Goal: Task Accomplishment & Management: Manage account settings

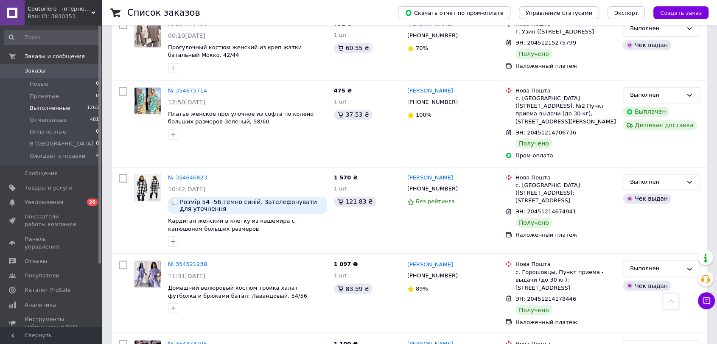
scroll to position [1347, 0]
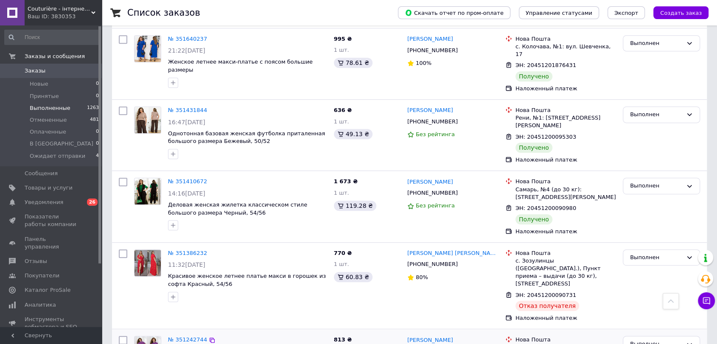
scroll to position [3676, 0]
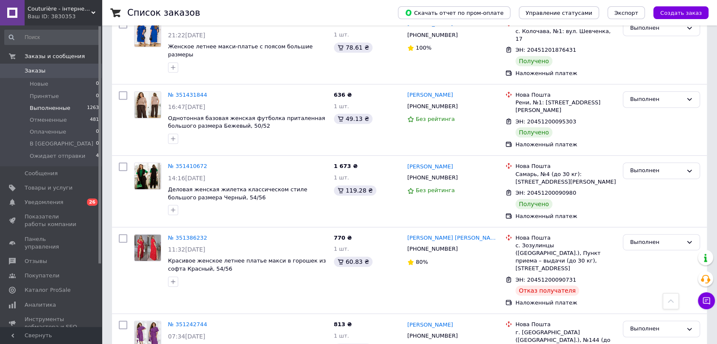
click at [59, 15] on div "Ваш ID: 3830353" at bounding box center [65, 17] width 74 height 8
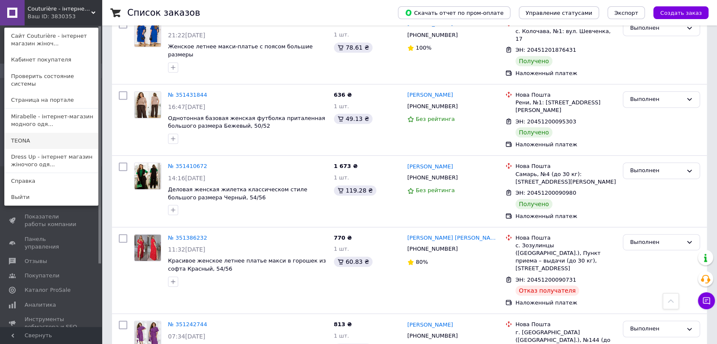
click at [31, 133] on link "ТEONA" at bounding box center [51, 141] width 93 height 16
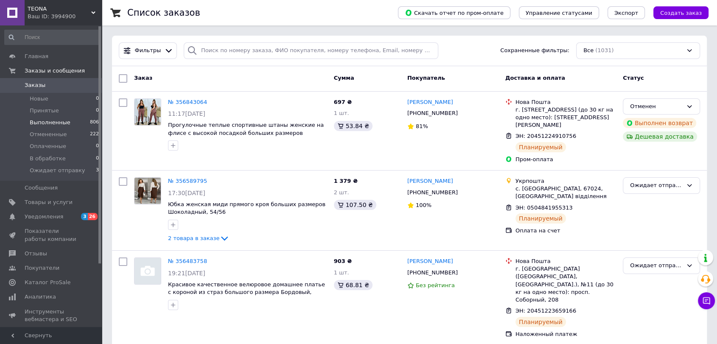
click at [70, 120] on li "Выполненные 806" at bounding box center [52, 123] width 104 height 12
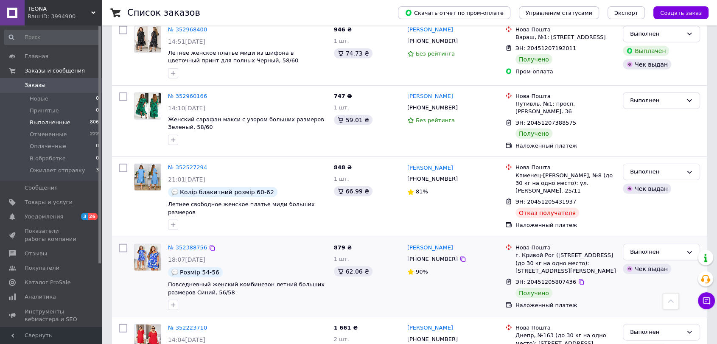
scroll to position [2639, 0]
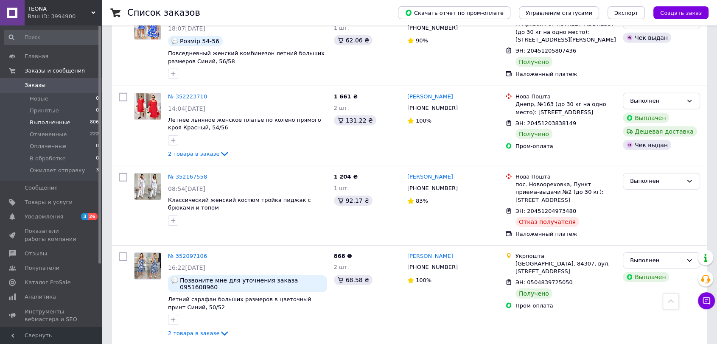
click at [81, 17] on div "Ваш ID: 3994900" at bounding box center [65, 17] width 74 height 8
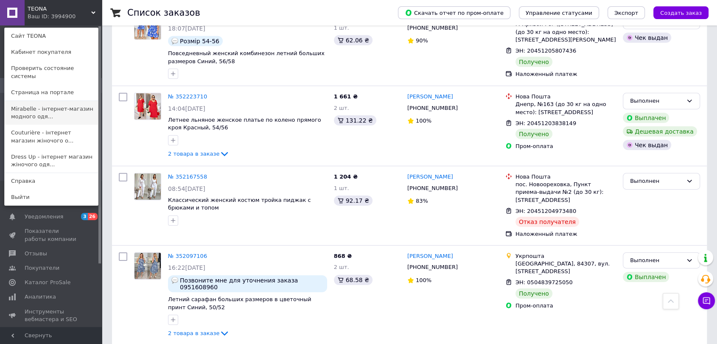
click at [16, 107] on link "Mirabelle - інтернет-магазин модного одя..." at bounding box center [51, 113] width 93 height 24
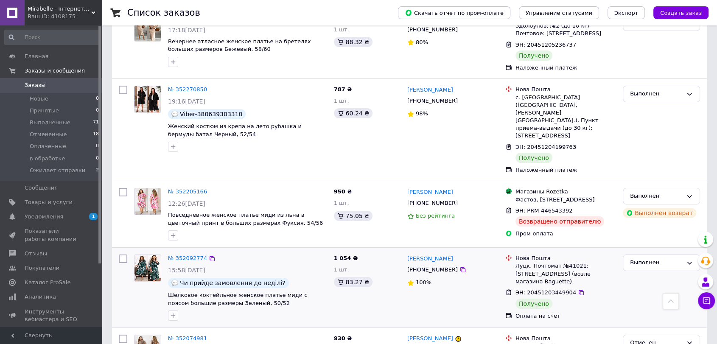
scroll to position [3204, 0]
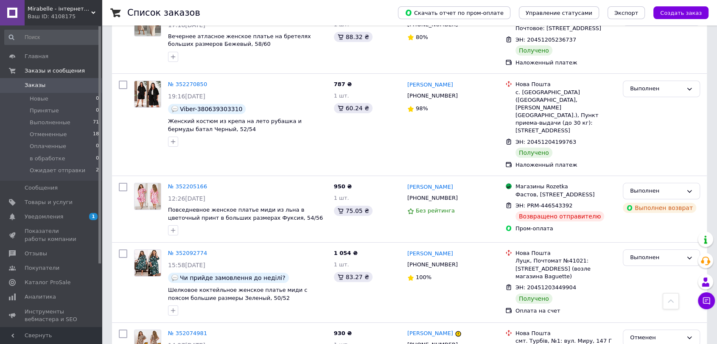
click at [72, 12] on span "Mirabelle - інтернет-магазин модного одягу" at bounding box center [60, 9] width 64 height 8
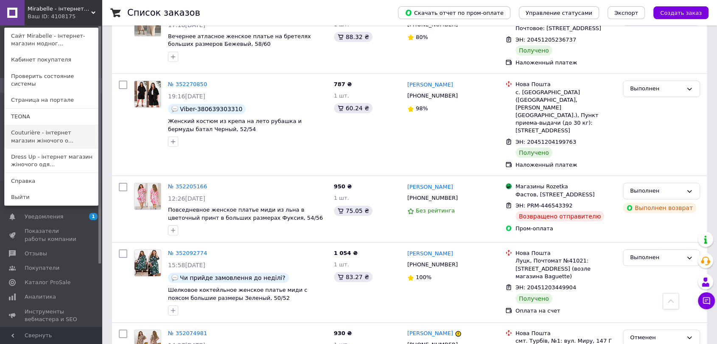
click at [45, 129] on link "Couturière - інтернет магазин жіночого о..." at bounding box center [51, 137] width 93 height 24
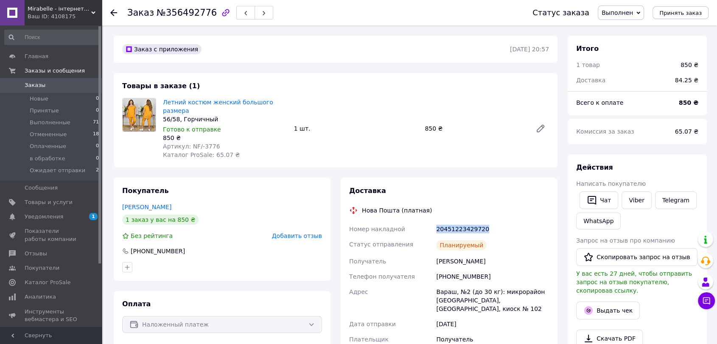
drag, startPoint x: 489, startPoint y: 218, endPoint x: 434, endPoint y: 218, distance: 54.7
click at [434, 221] on div "Номер накладной 20451223429720 Статус отправления Планируемый Получатель Даніло…" at bounding box center [448, 334] width 203 height 227
copy div "Номер накладной 20451223429720"
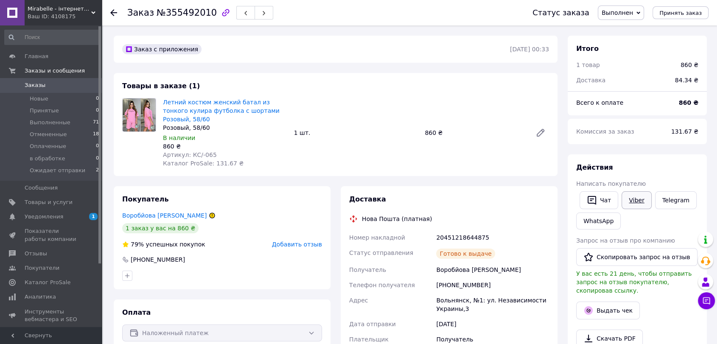
click at [635, 195] on link "Viber" at bounding box center [636, 200] width 30 height 18
